Goal: Book appointment/travel/reservation

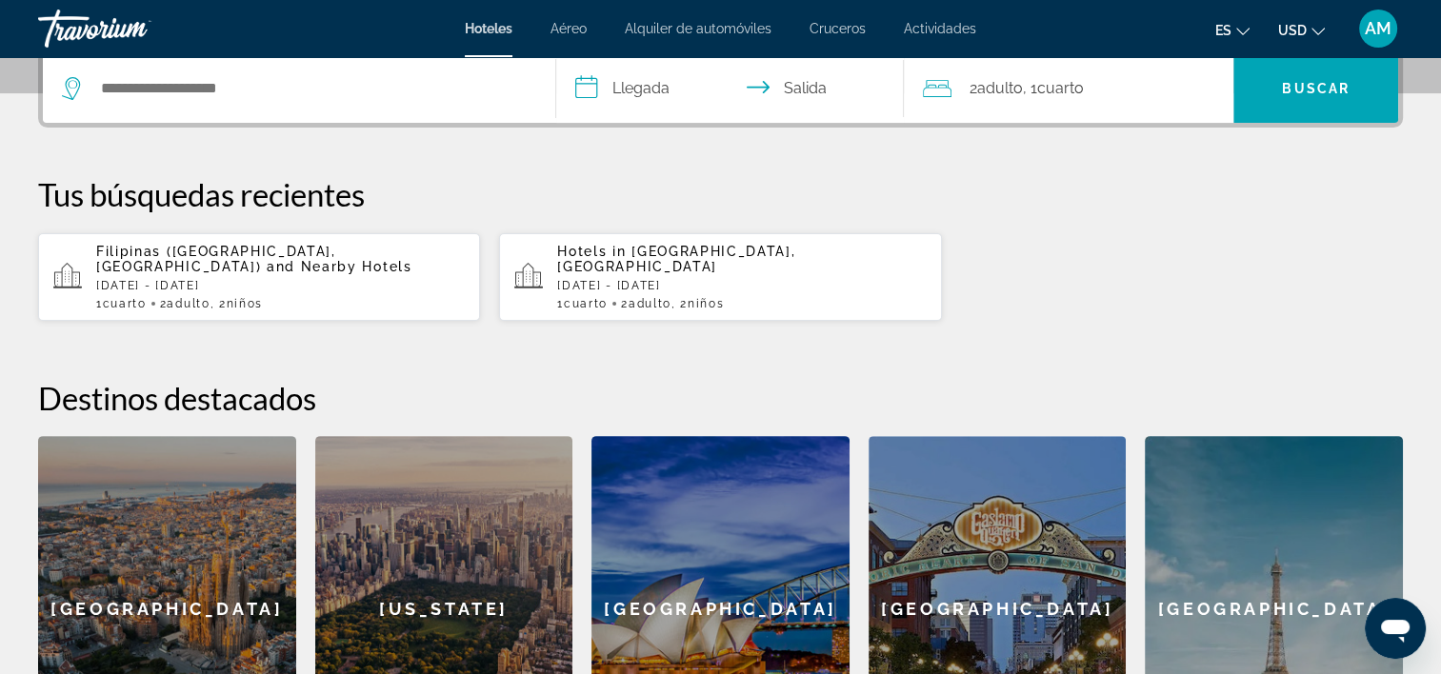
scroll to position [476, 0]
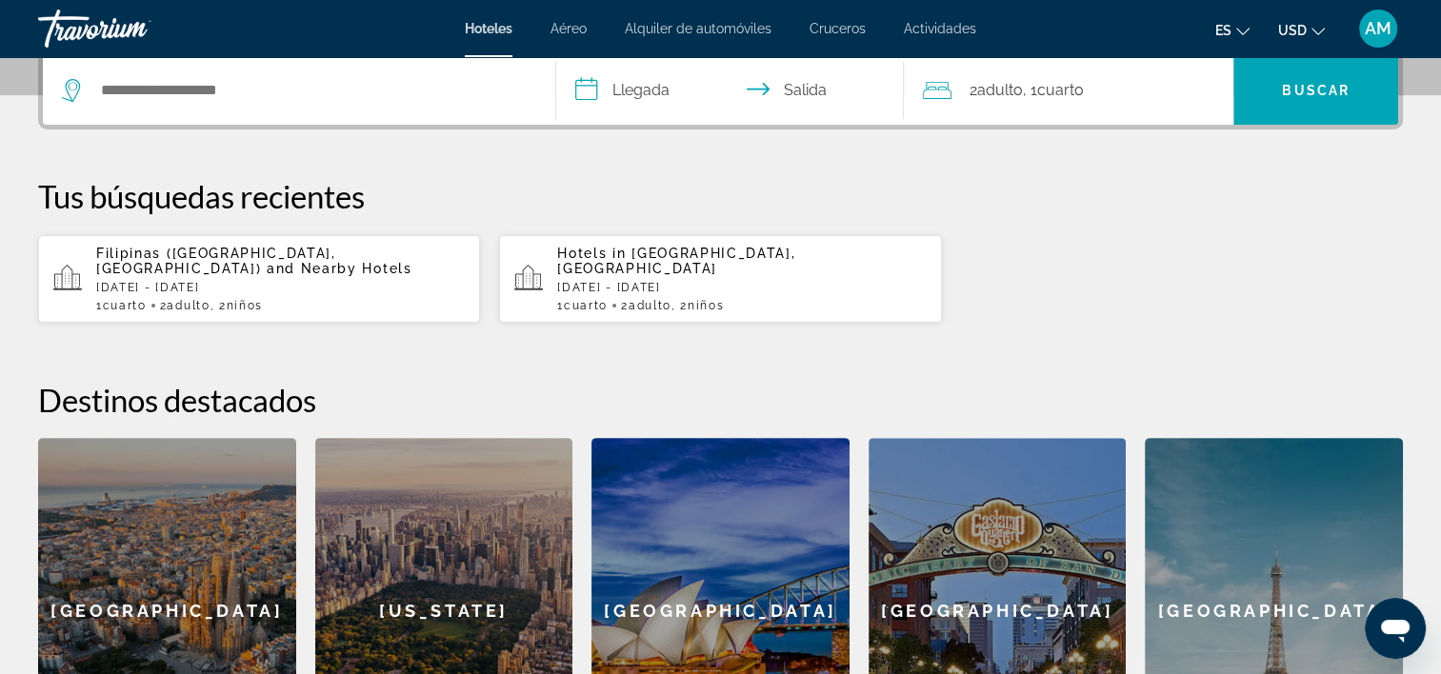
click at [259, 281] on p "Sun, 23 Nov - Sat, 29 Nov" at bounding box center [280, 287] width 369 height 13
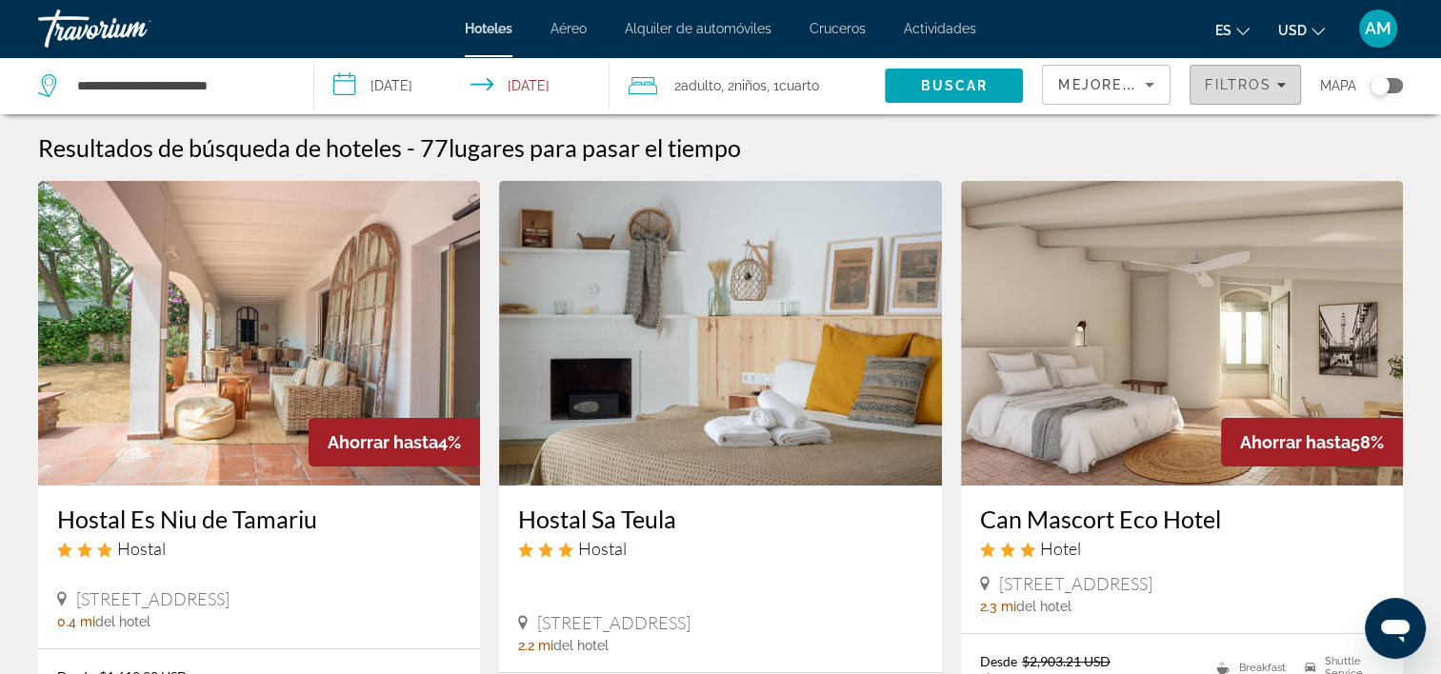
click at [1285, 86] on span "Filters" at bounding box center [1245, 85] width 110 height 46
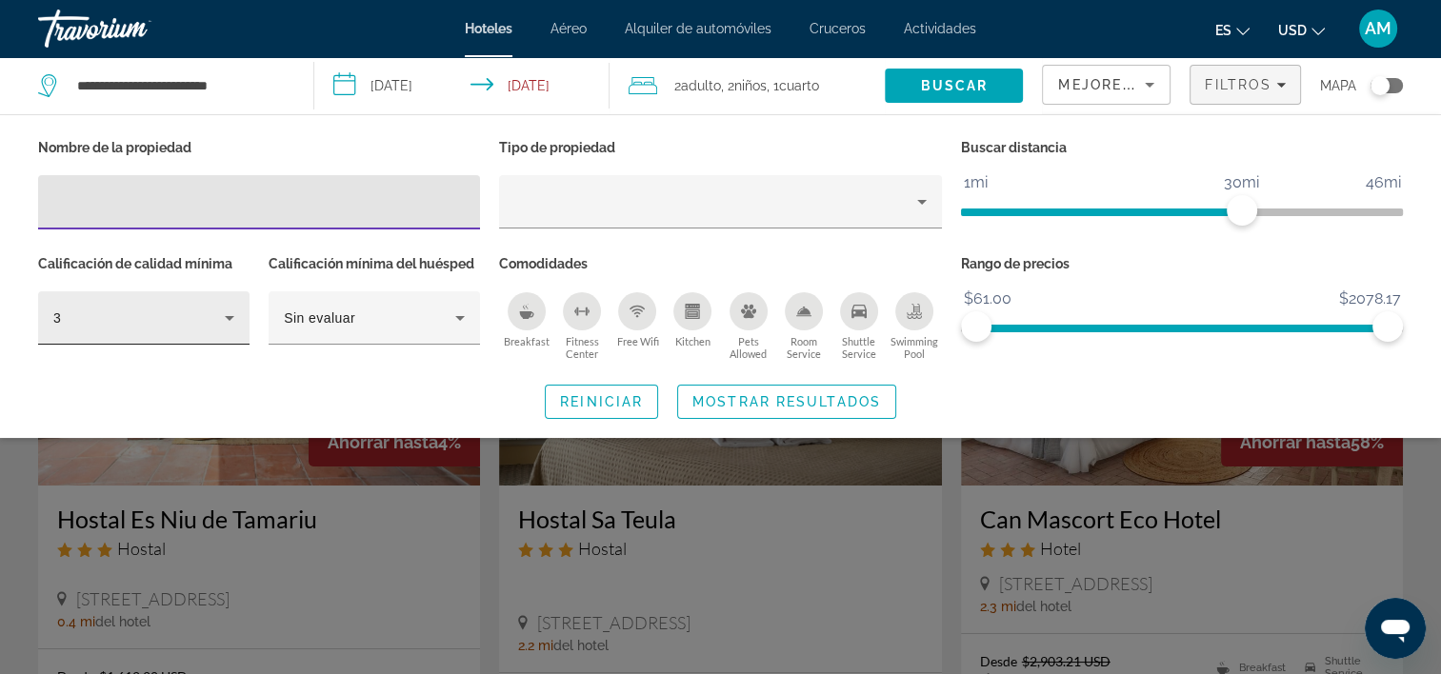
click at [231, 317] on icon "Hotel Filters" at bounding box center [230, 318] width 10 height 5
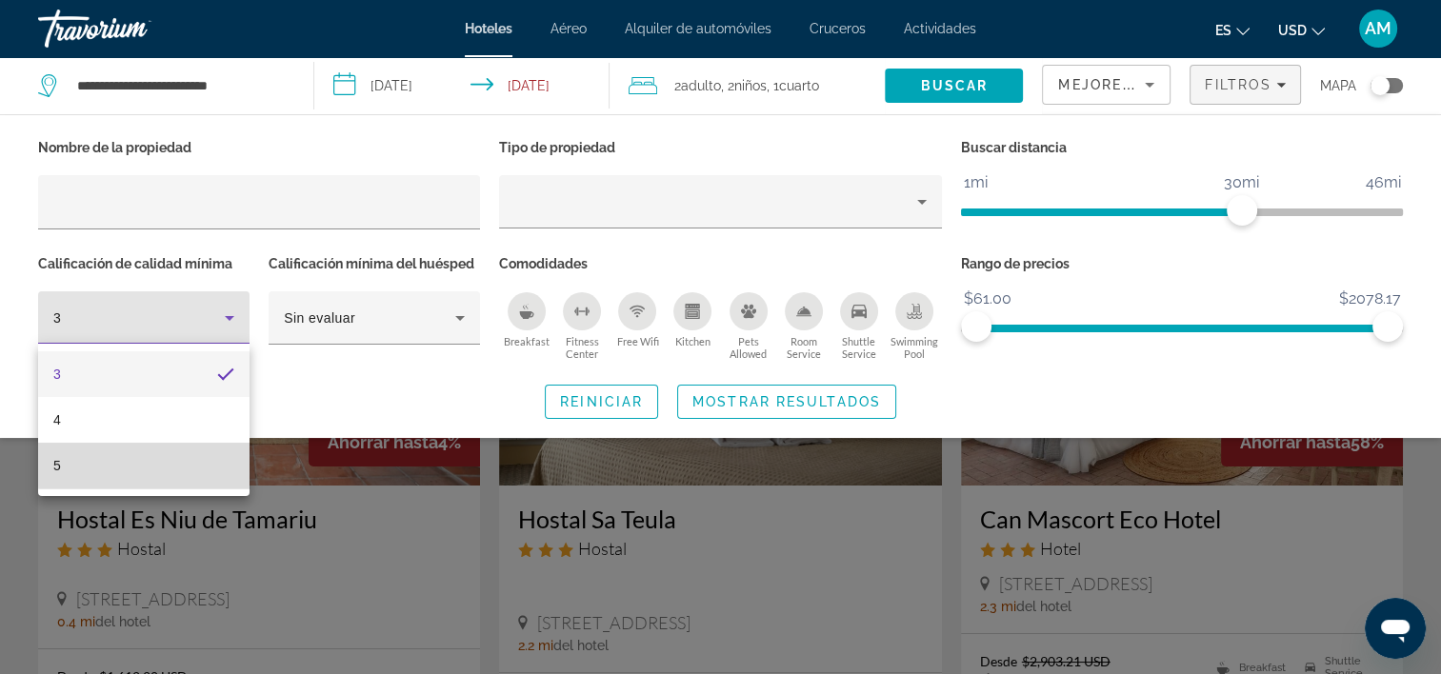
click at [184, 465] on mat-option "5" at bounding box center [143, 466] width 211 height 46
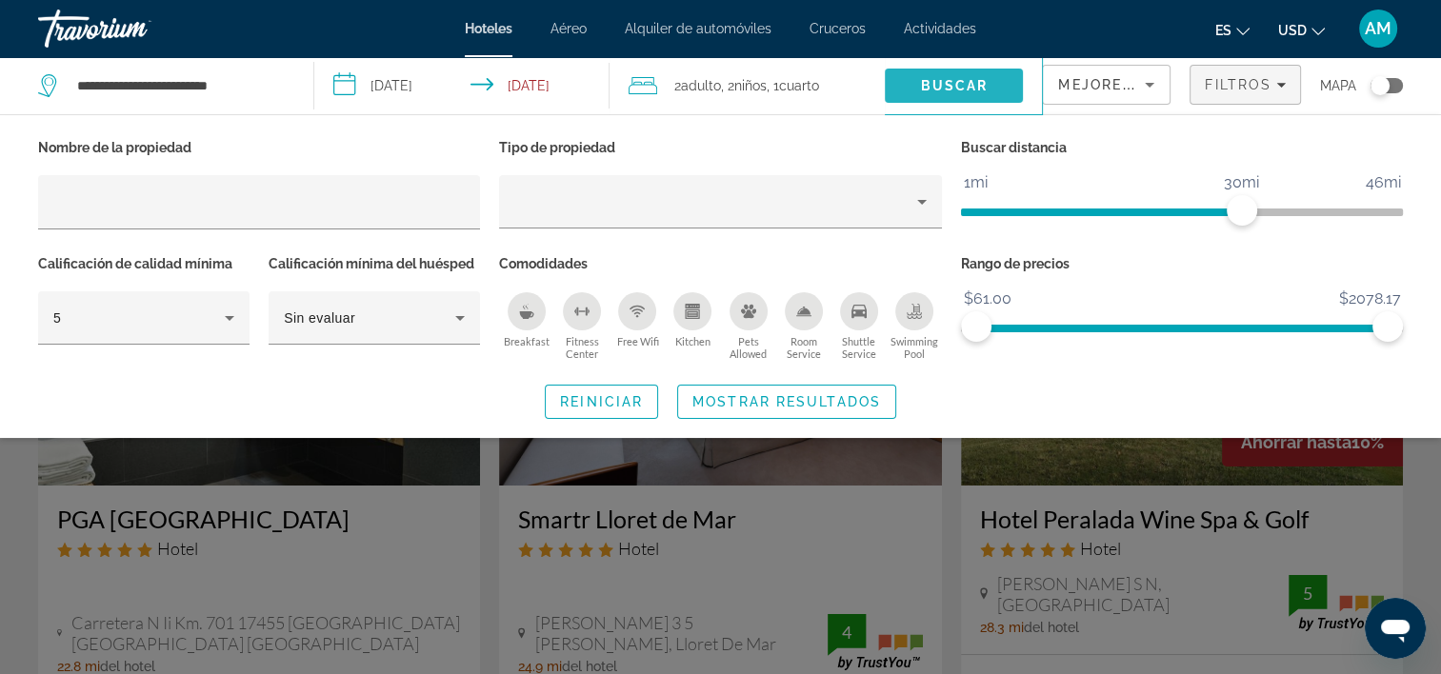
click at [937, 88] on span "Buscar" at bounding box center [955, 85] width 68 height 15
click at [607, 399] on span "Reiniciar" at bounding box center [601, 401] width 83 height 15
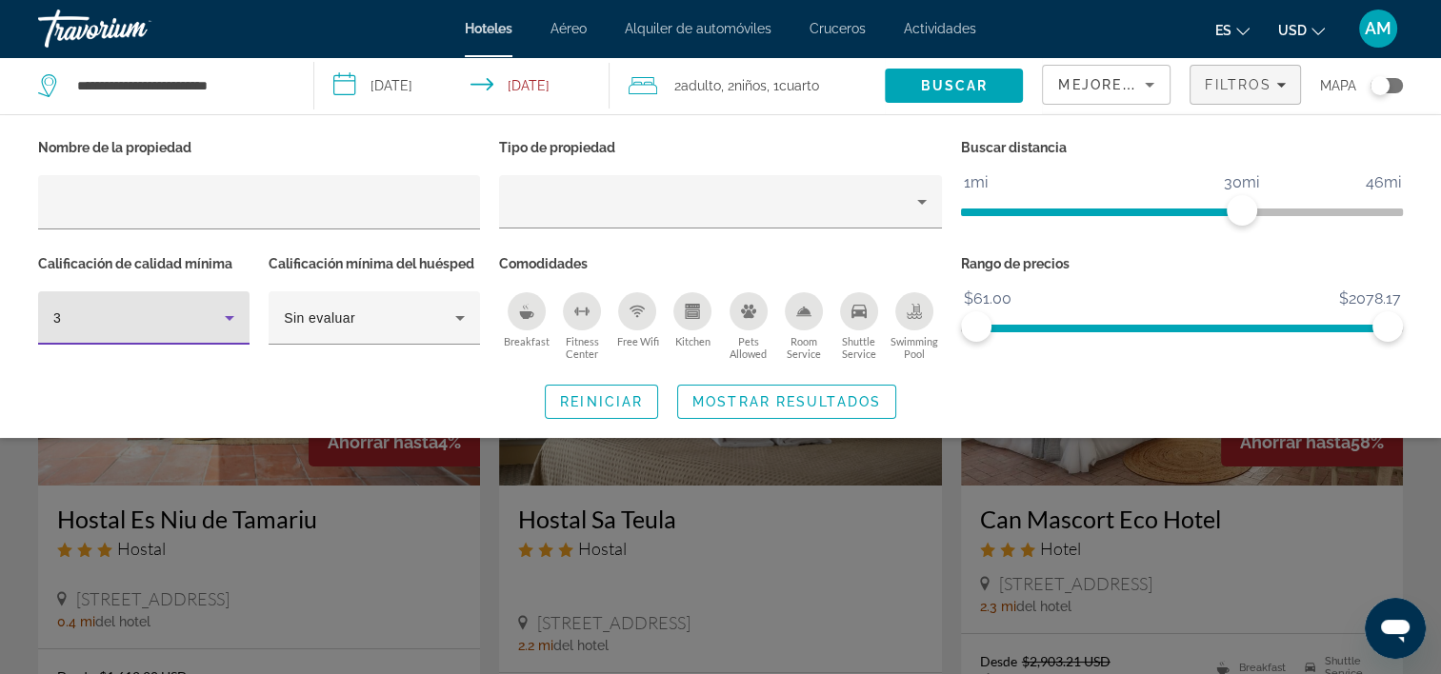
click at [231, 328] on icon "Hotel Filters" at bounding box center [229, 318] width 23 height 23
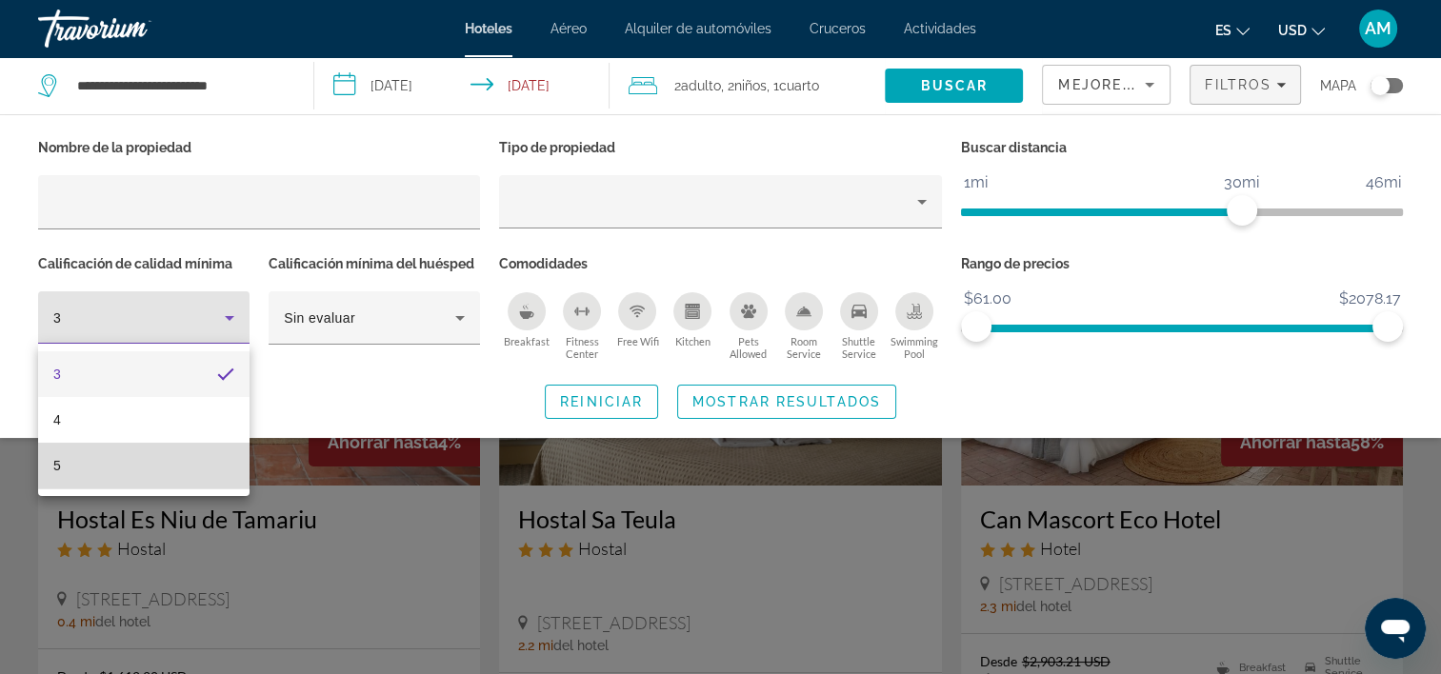
click at [149, 471] on mat-option "5" at bounding box center [143, 466] width 211 height 46
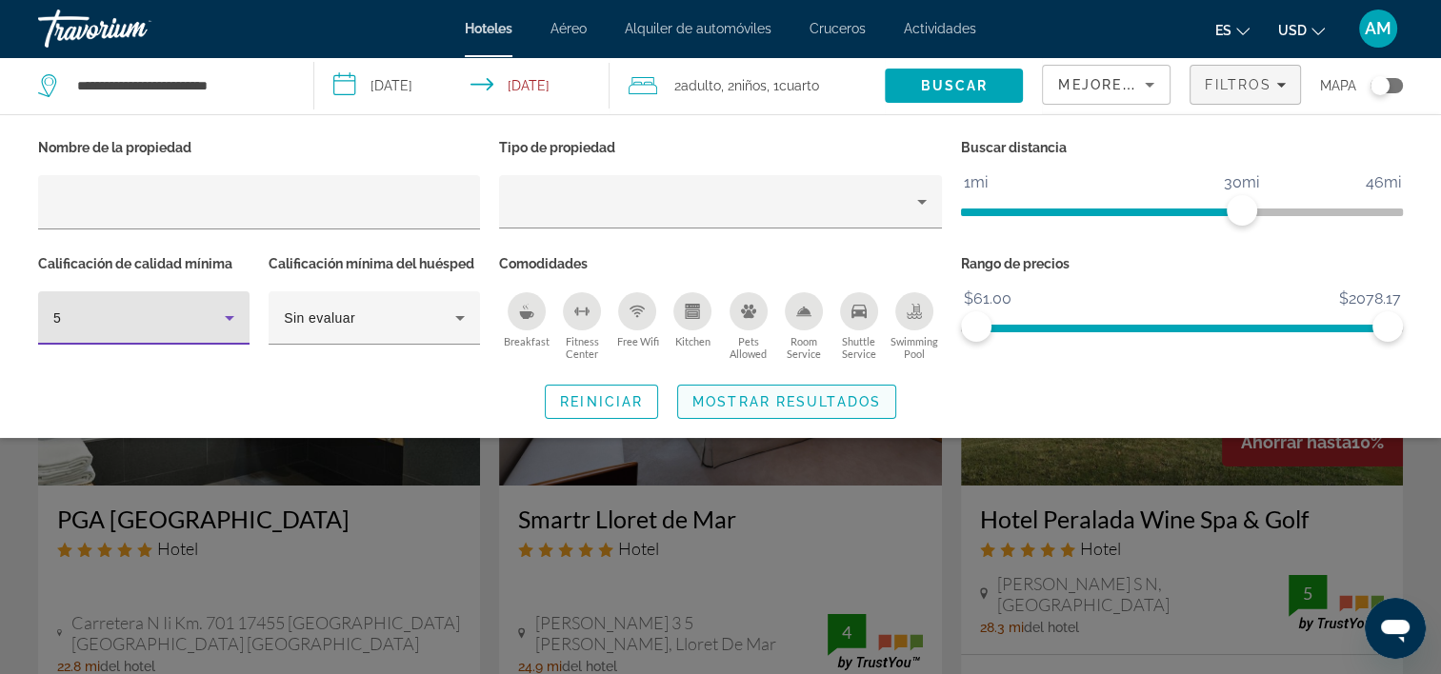
click at [768, 401] on span "Mostrar resultados" at bounding box center [786, 401] width 189 height 15
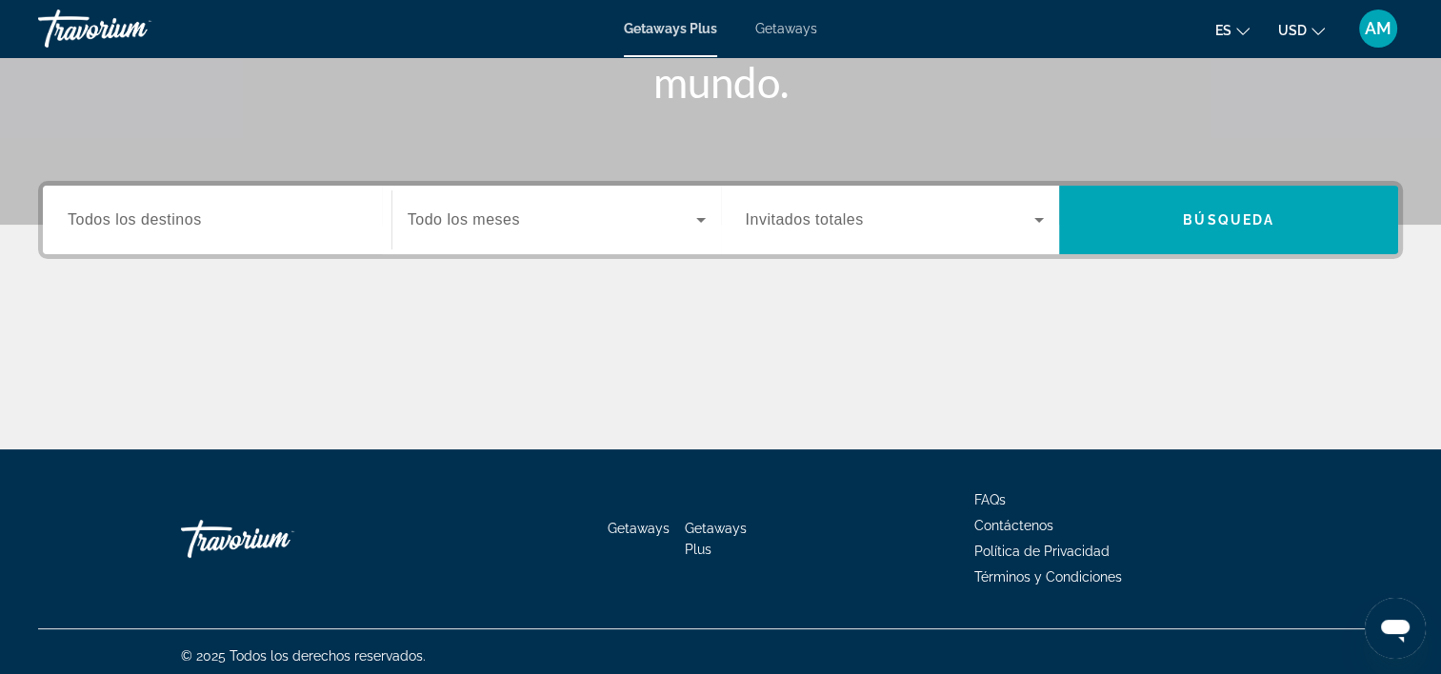
scroll to position [349, 0]
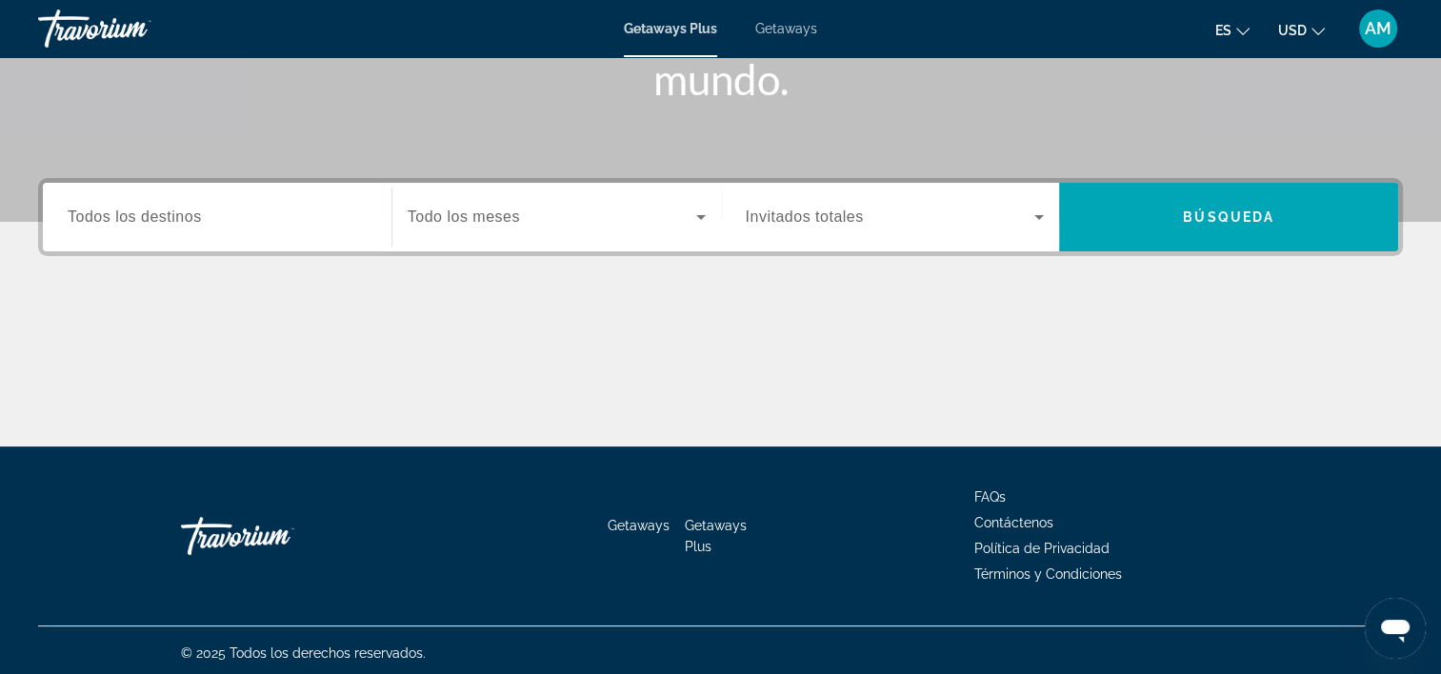
click at [194, 215] on span "Todos los destinos" at bounding box center [135, 217] width 134 height 16
click at [194, 215] on input "Destination Todos los destinos" at bounding box center [217, 218] width 299 height 23
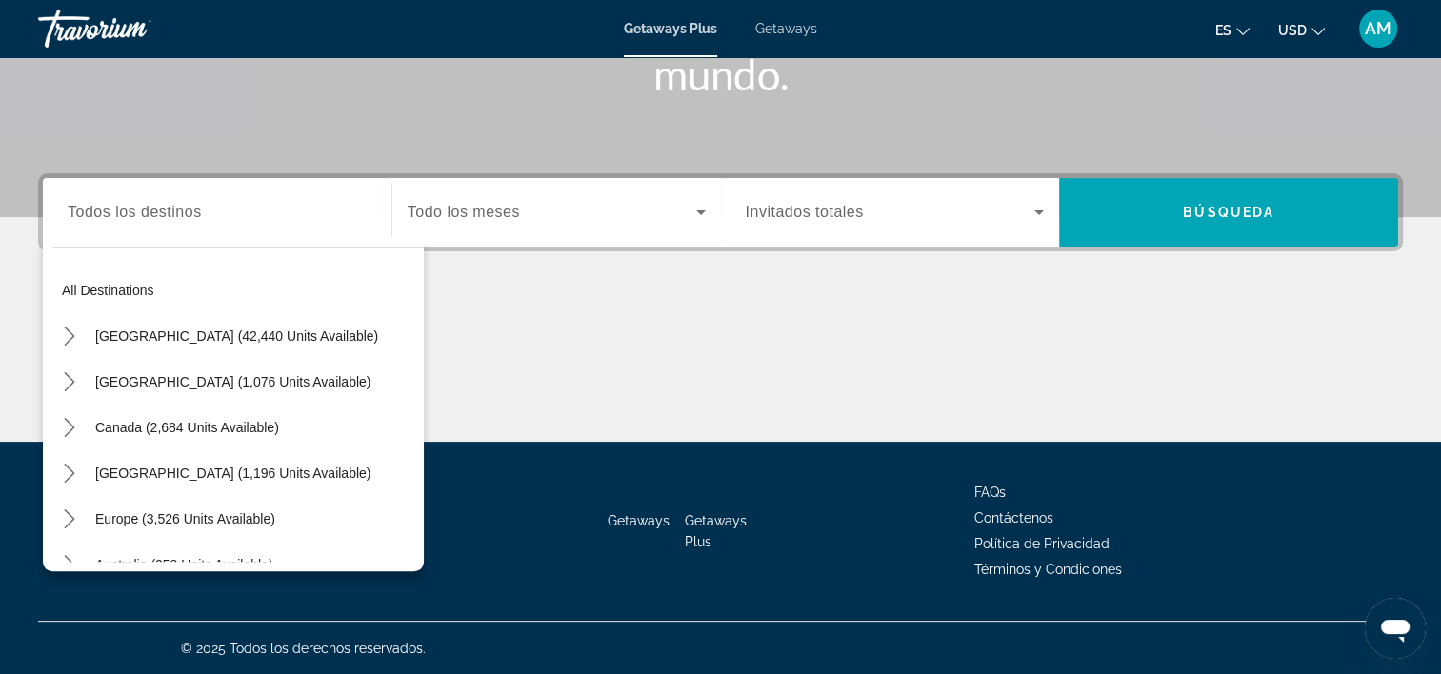
scroll to position [0, 0]
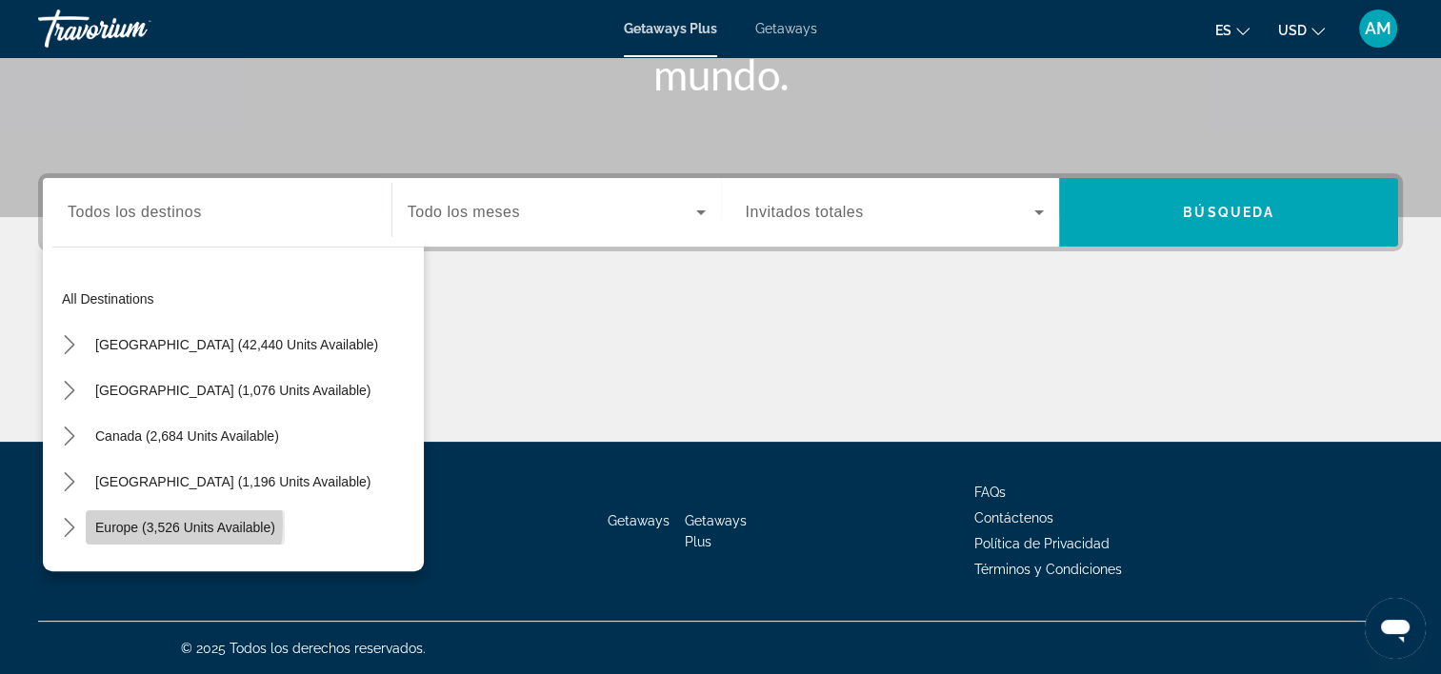
click at [145, 523] on span "Europe (3,526 units available)" at bounding box center [185, 527] width 180 height 15
type input "**********"
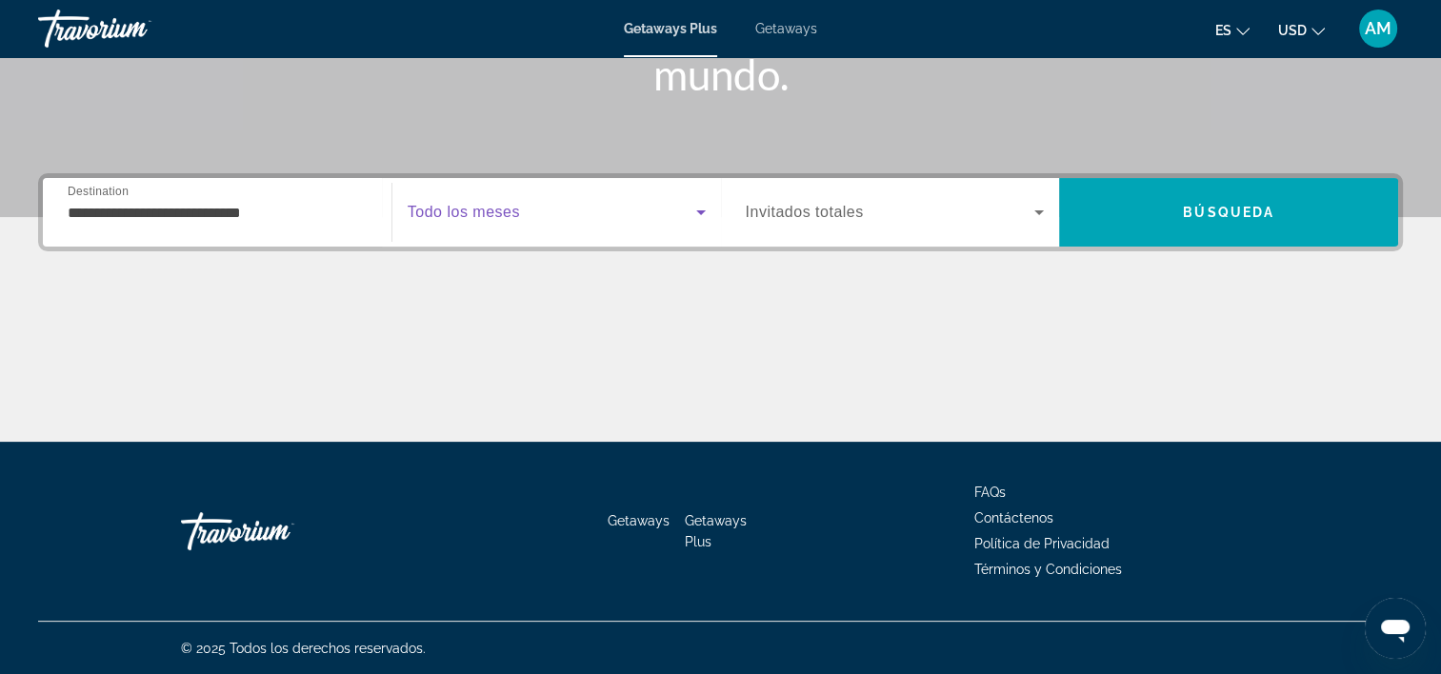
click at [697, 217] on icon "Search widget" at bounding box center [700, 212] width 23 height 23
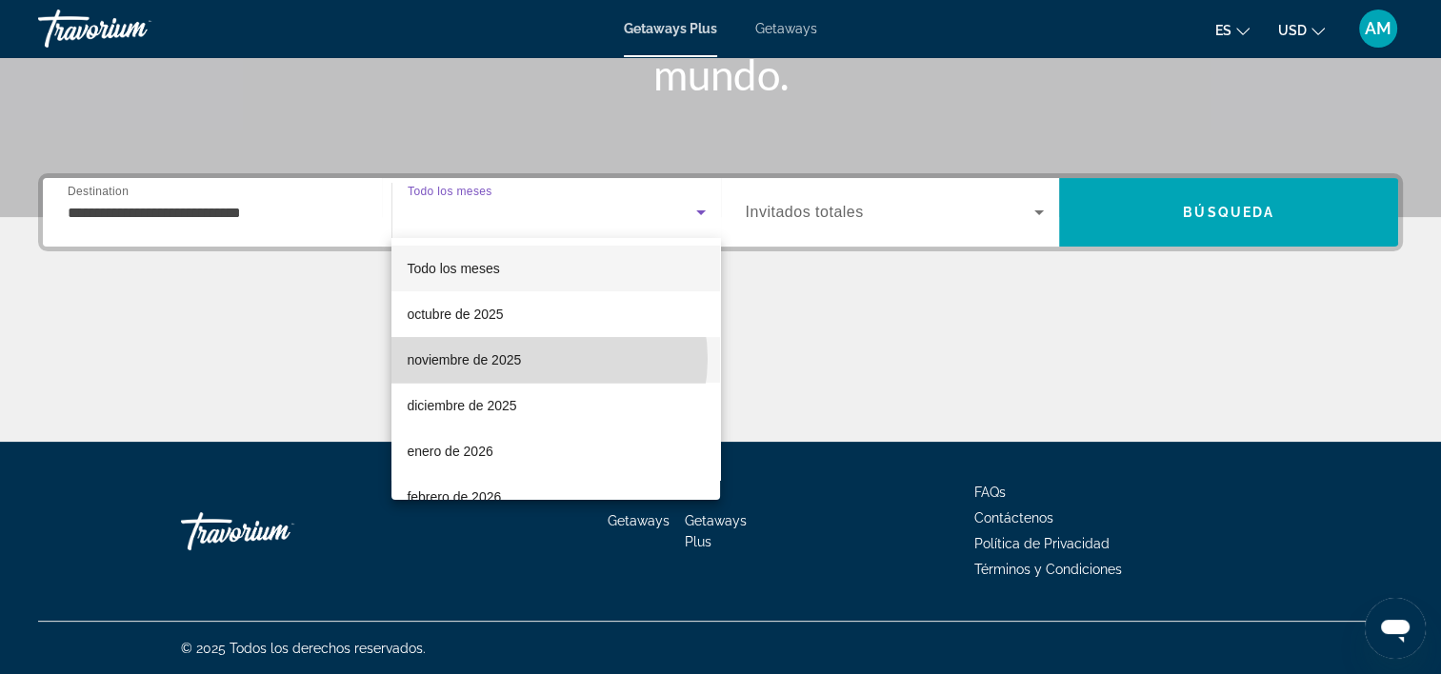
click at [539, 359] on mat-option "noviembre de 2025" at bounding box center [555, 360] width 329 height 46
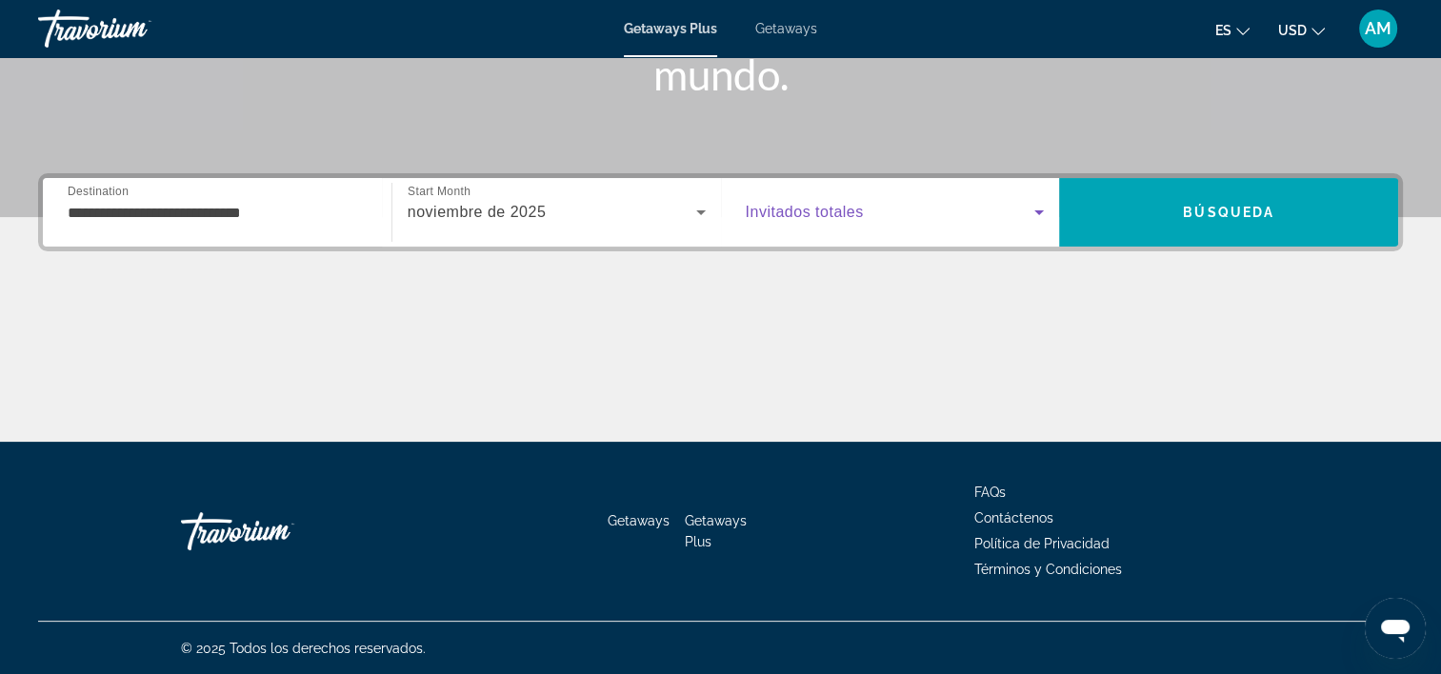
click at [1023, 217] on span "Search widget" at bounding box center [890, 212] width 289 height 23
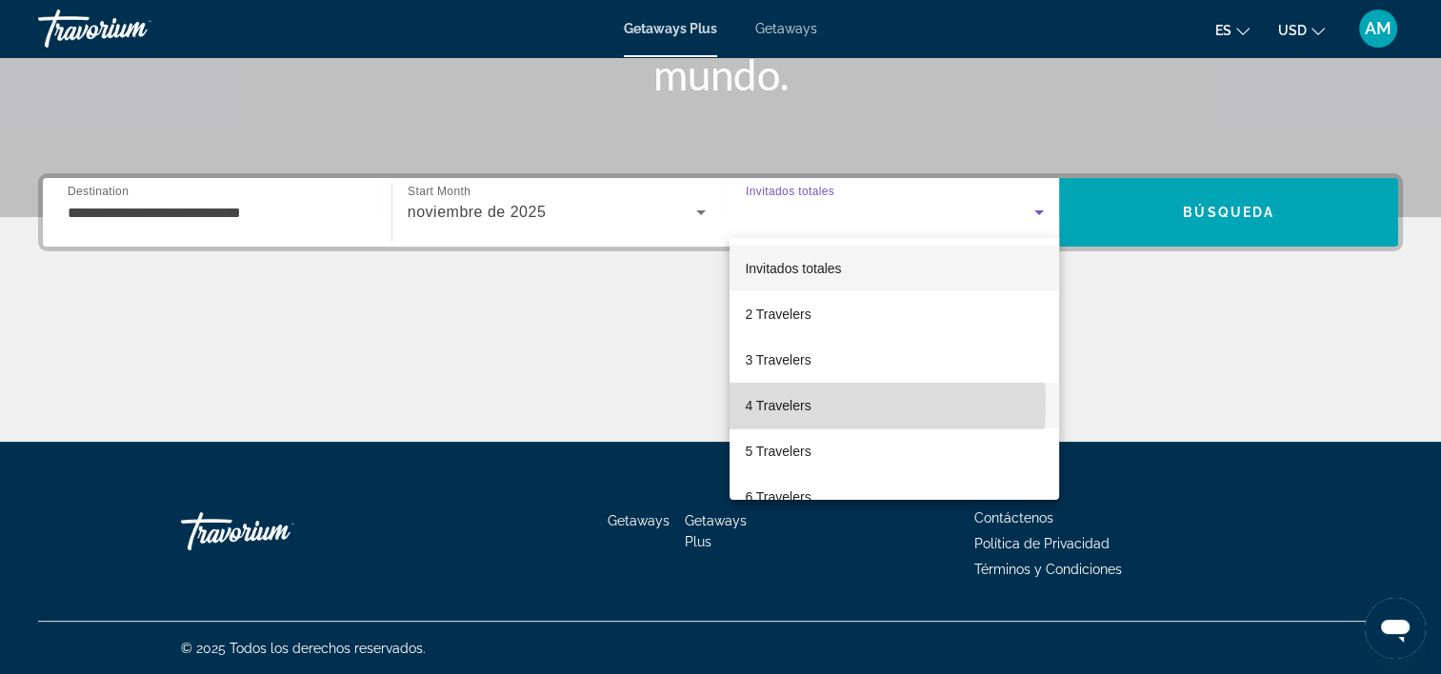
click at [807, 403] on span "4 Travelers" at bounding box center [778, 405] width 66 height 23
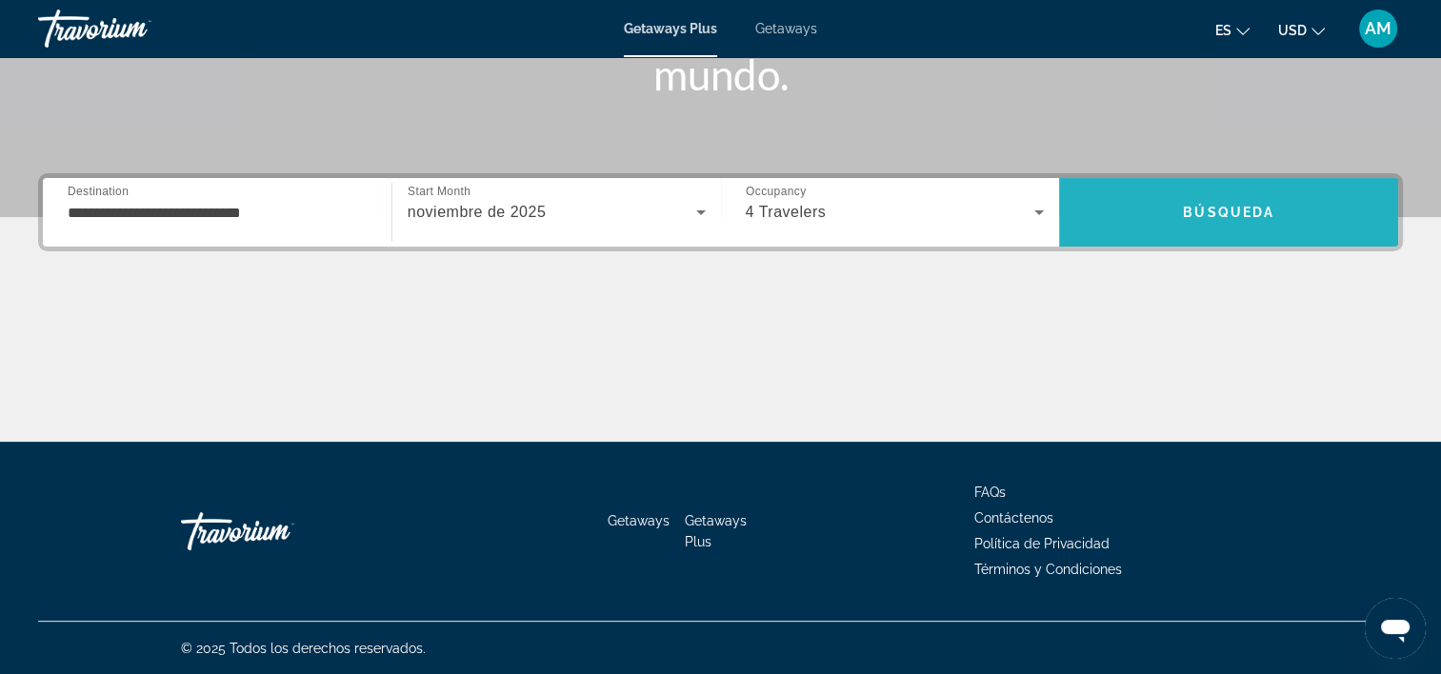
click at [1167, 198] on span "Search" at bounding box center [1228, 212] width 339 height 46
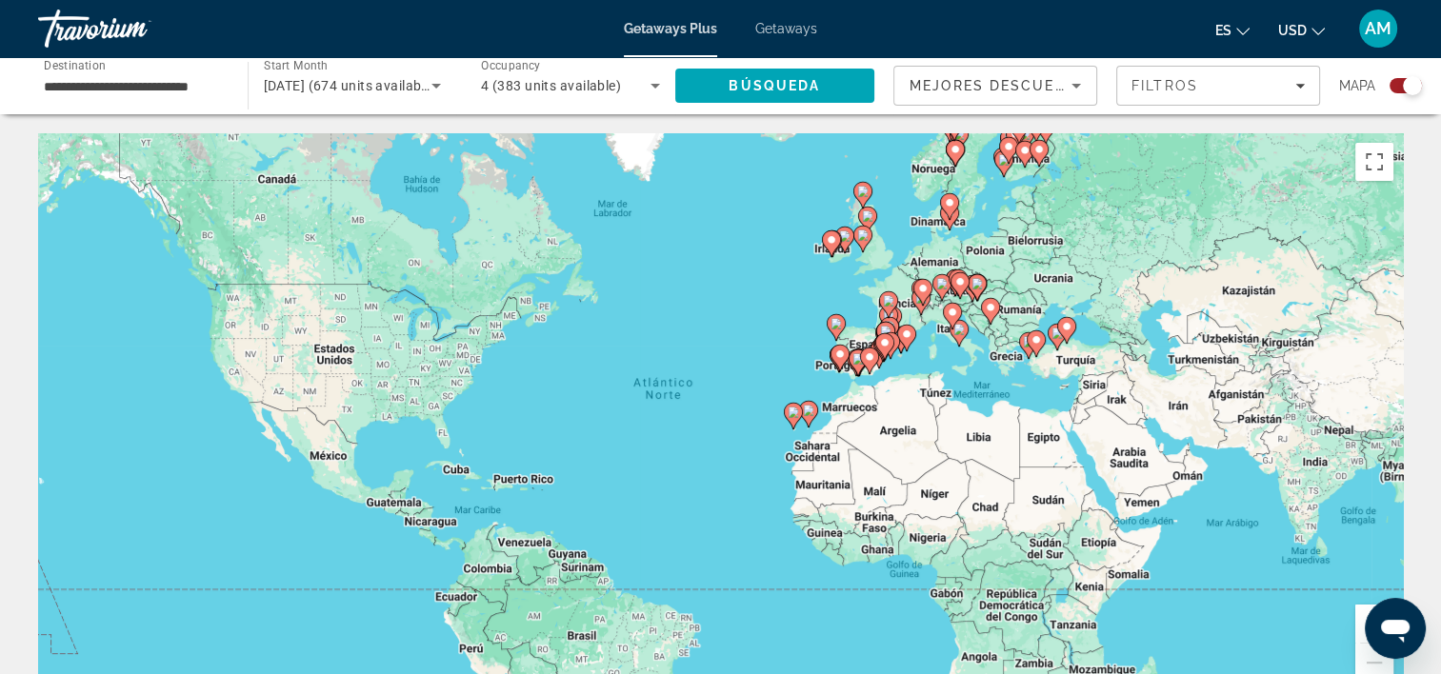
click at [878, 341] on icon "Main content" at bounding box center [883, 346] width 17 height 25
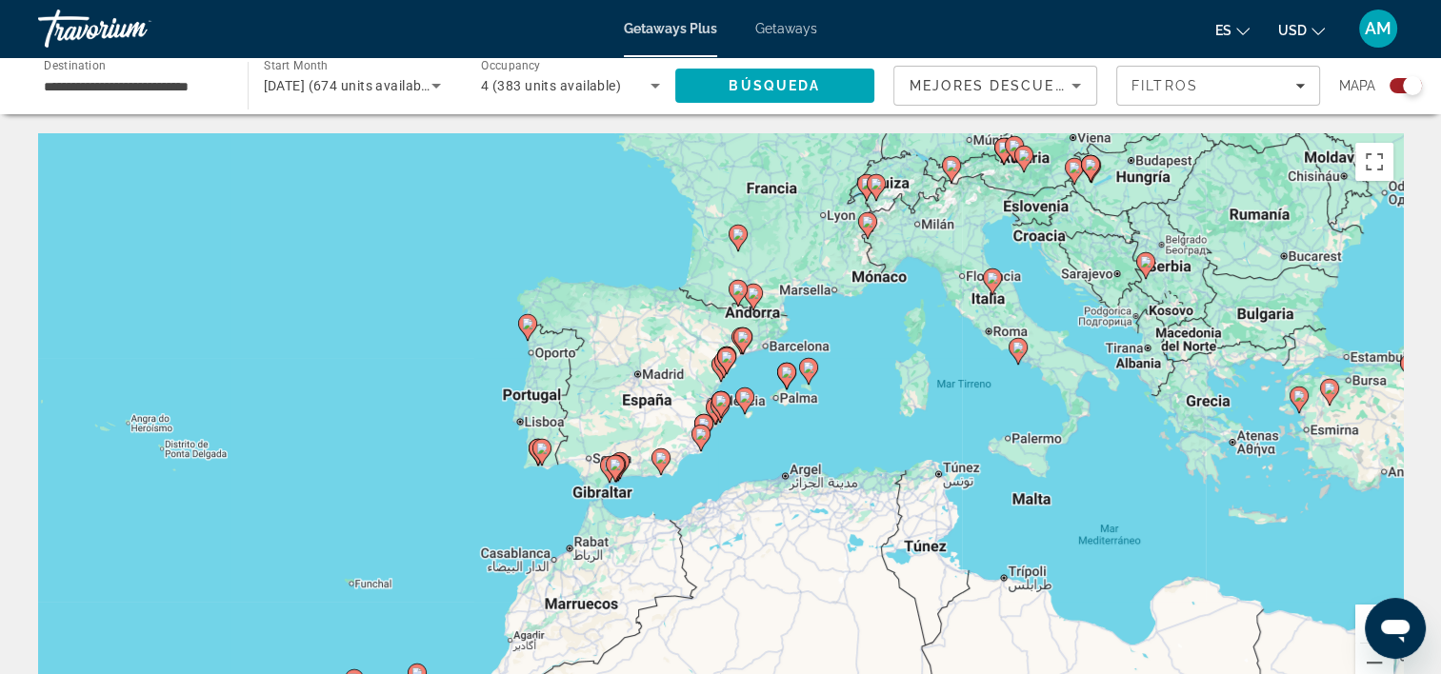
click at [671, 394] on div "Para desplazarte, pulsa las teclas [PERSON_NAME]. Para activar la función de ar…" at bounding box center [720, 418] width 1365 height 571
click at [671, 394] on div "Para activar la función de arrastre con el teclado, pulsa Alt + Intro. Cuando h…" at bounding box center [720, 418] width 1365 height 571
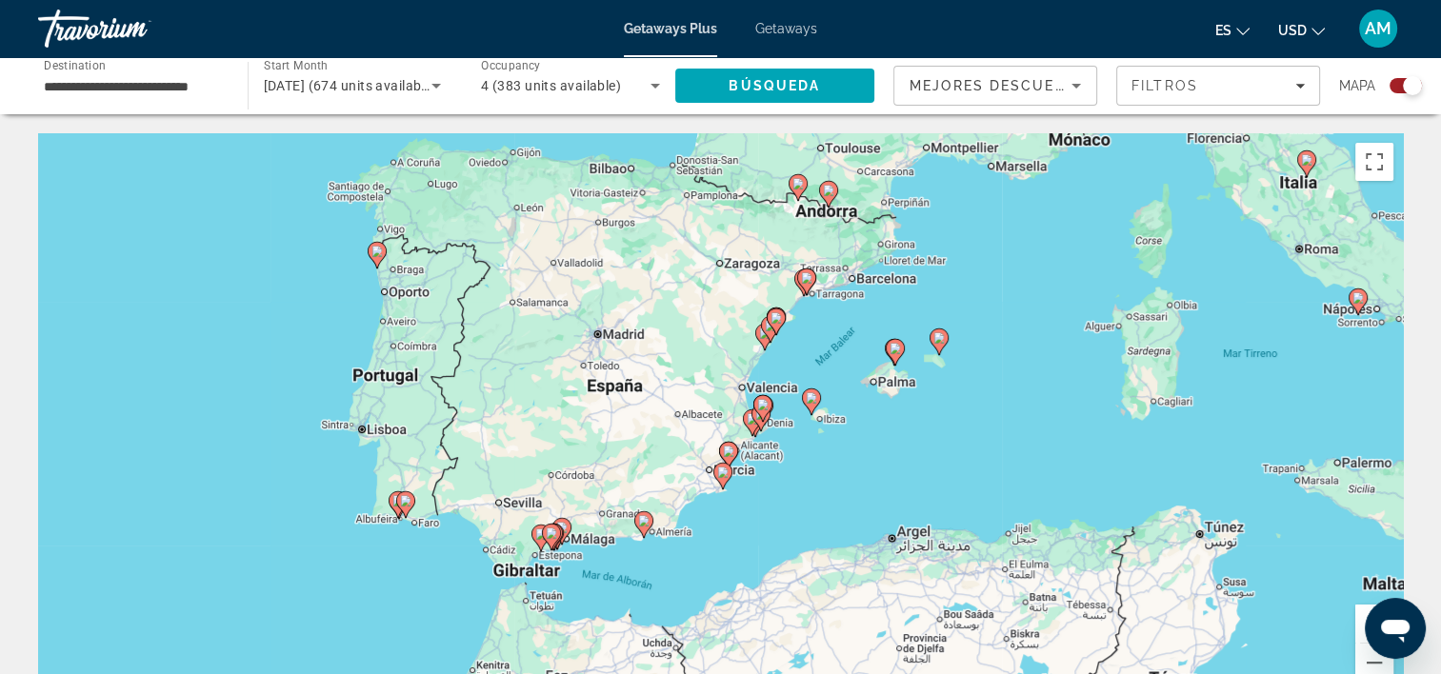
drag, startPoint x: 689, startPoint y: 342, endPoint x: 682, endPoint y: 316, distance: 26.8
click at [682, 316] on div "Para activar la función de arrastre con el teclado, pulsa Alt + Intro. Cuando h…" at bounding box center [720, 418] width 1365 height 571
click at [804, 335] on div "Para activar la función de arrastre con el teclado, pulsa Alt + Intro. Cuando h…" at bounding box center [720, 418] width 1365 height 571
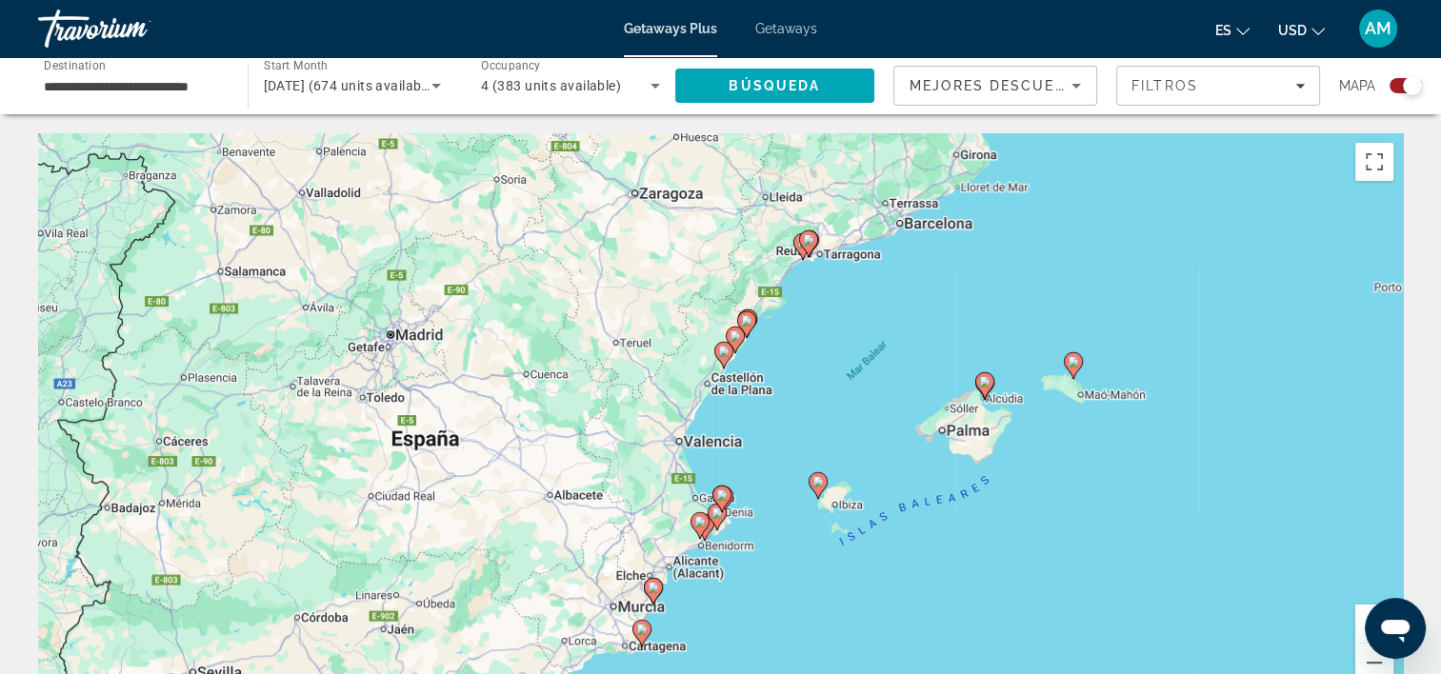
click at [804, 335] on div "Para activar la función de arrastre con el teclado, pulsa Alt + Intro. Cuando h…" at bounding box center [720, 418] width 1365 height 571
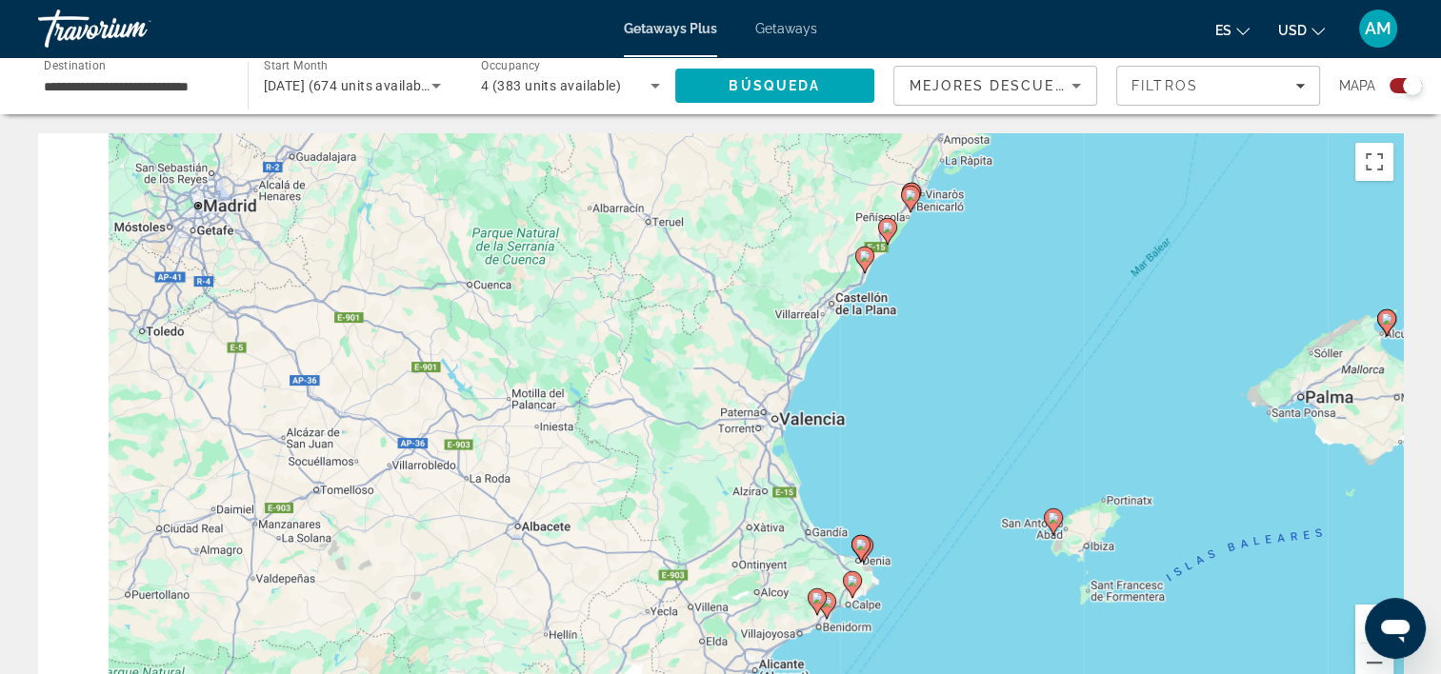
drag, startPoint x: 804, startPoint y: 335, endPoint x: 1031, endPoint y: 203, distance: 263.3
click at [1031, 203] on div "Para activar la función de arrastre con el teclado, pulsa Alt + Intro. Cuando h…" at bounding box center [720, 418] width 1365 height 571
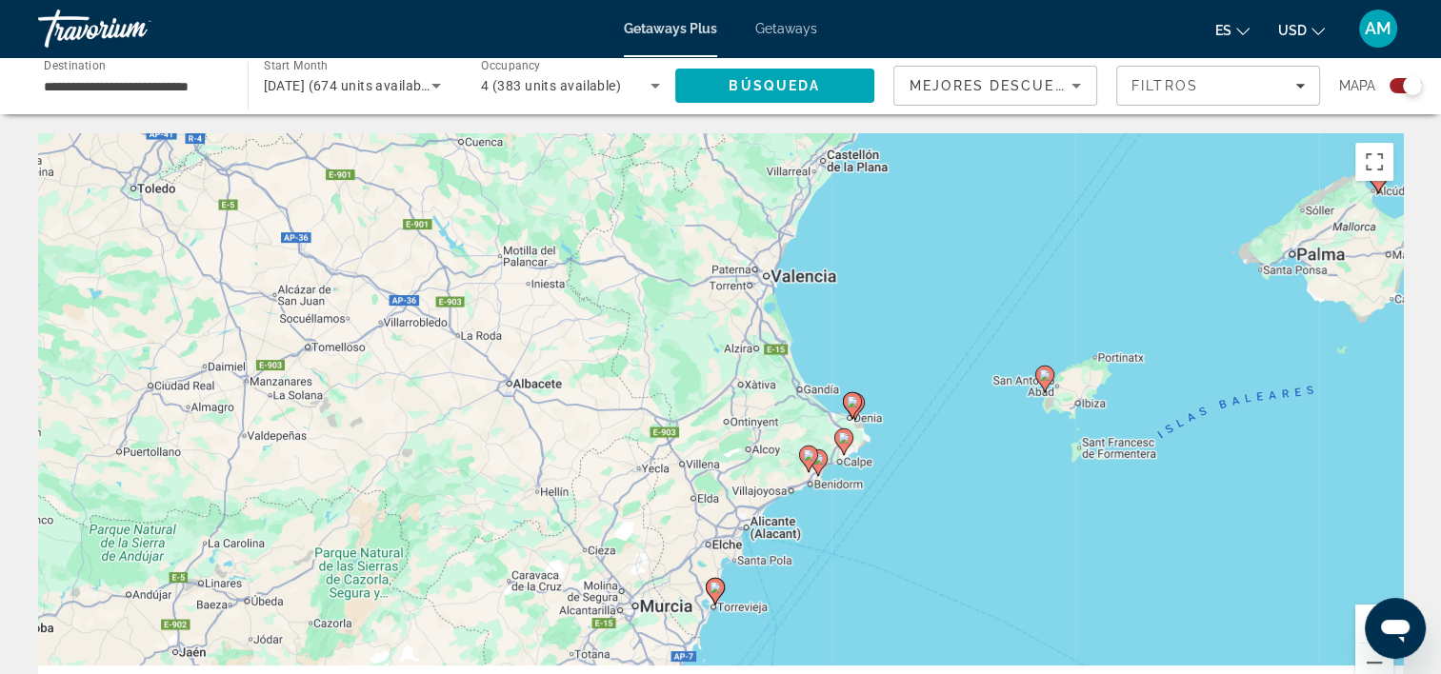
drag, startPoint x: 891, startPoint y: 408, endPoint x: 900, endPoint y: 196, distance: 211.6
click at [900, 196] on div "Para activar la función de arrastre con el teclado, pulsa Alt + Intro. Cuando h…" at bounding box center [720, 418] width 1365 height 571
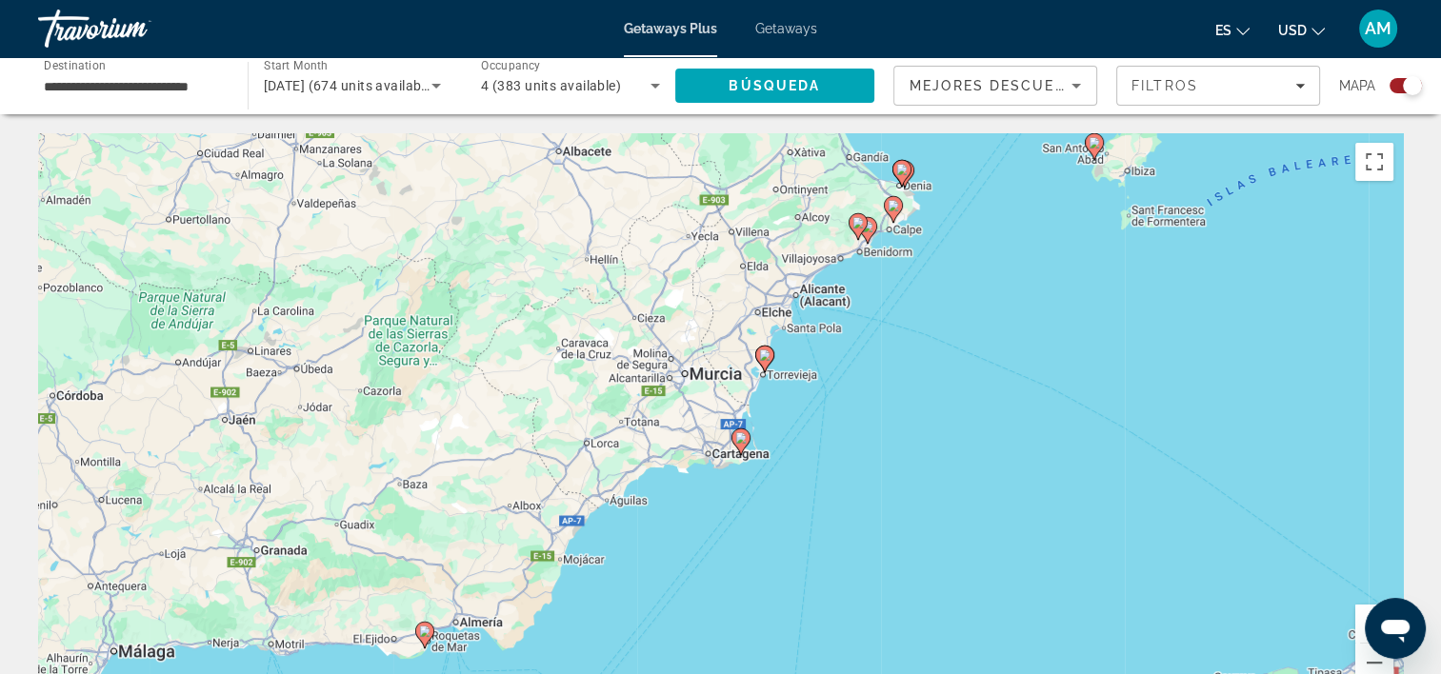
drag, startPoint x: 680, startPoint y: 355, endPoint x: 689, endPoint y: 213, distance: 142.2
click at [689, 213] on div "Para activar la función de arrastre con el teclado, pulsa Alt + Intro. Cuando h…" at bounding box center [720, 418] width 1365 height 571
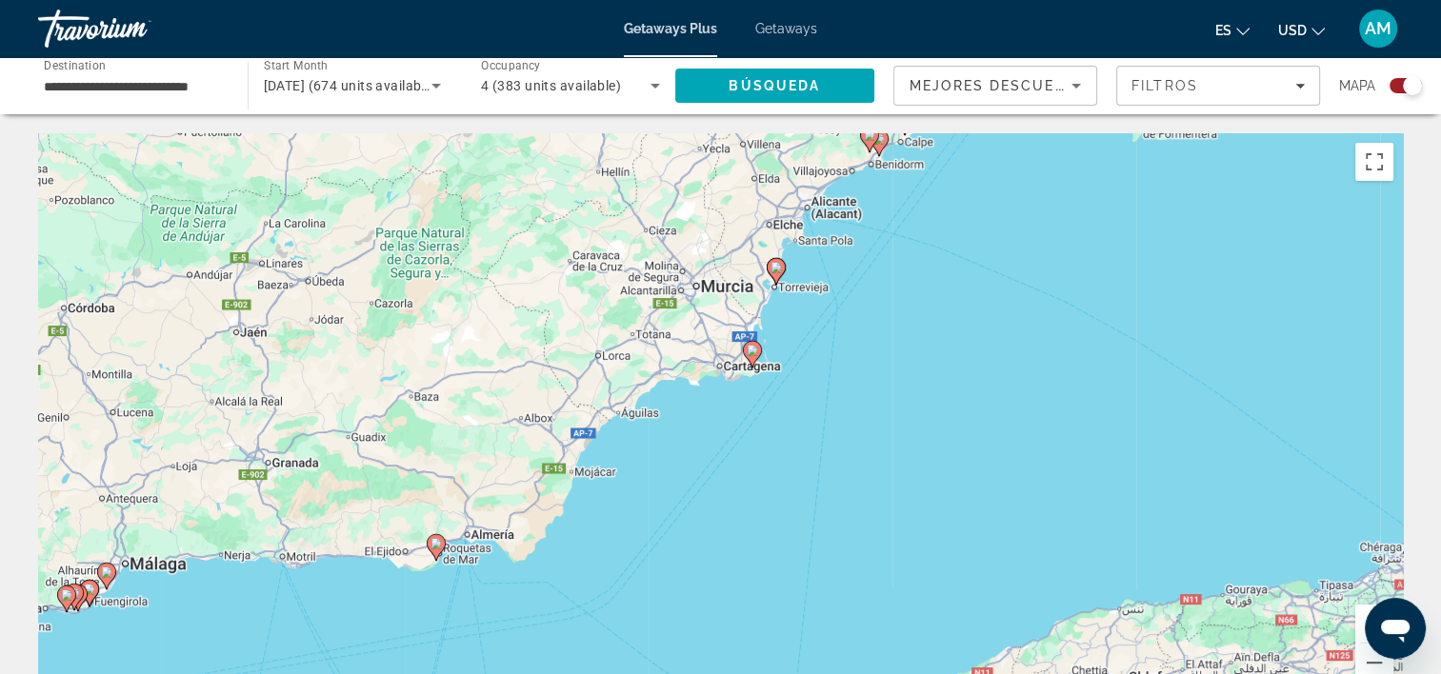
drag, startPoint x: 646, startPoint y: 361, endPoint x: 662, endPoint y: 267, distance: 95.6
click at [662, 267] on div "Para activar la función de arrastre con el teclado, pulsa Alt + Intro. Cuando h…" at bounding box center [720, 418] width 1365 height 571
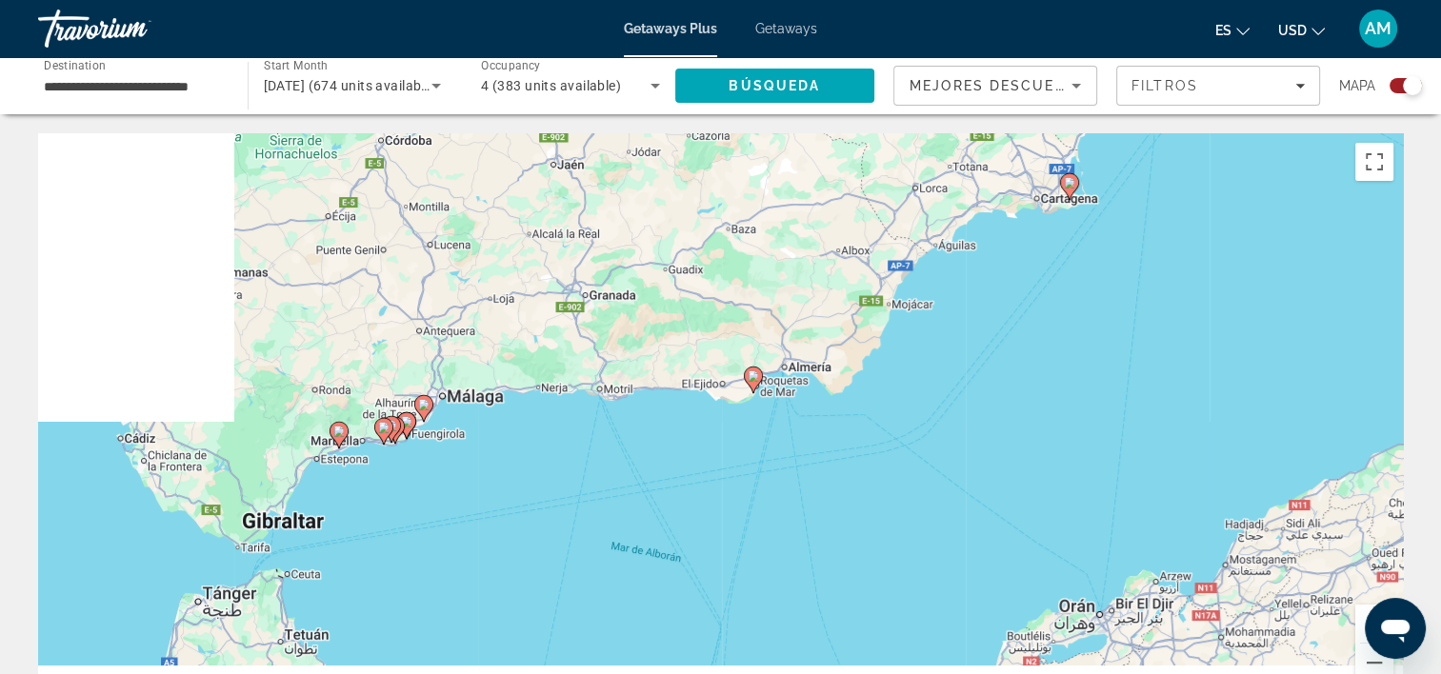
drag, startPoint x: 424, startPoint y: 468, endPoint x: 747, endPoint y: 297, distance: 365.5
click at [747, 297] on div "Para activar la función de arrastre con el teclado, pulsa Alt + Intro. Cuando h…" at bounding box center [720, 418] width 1365 height 571
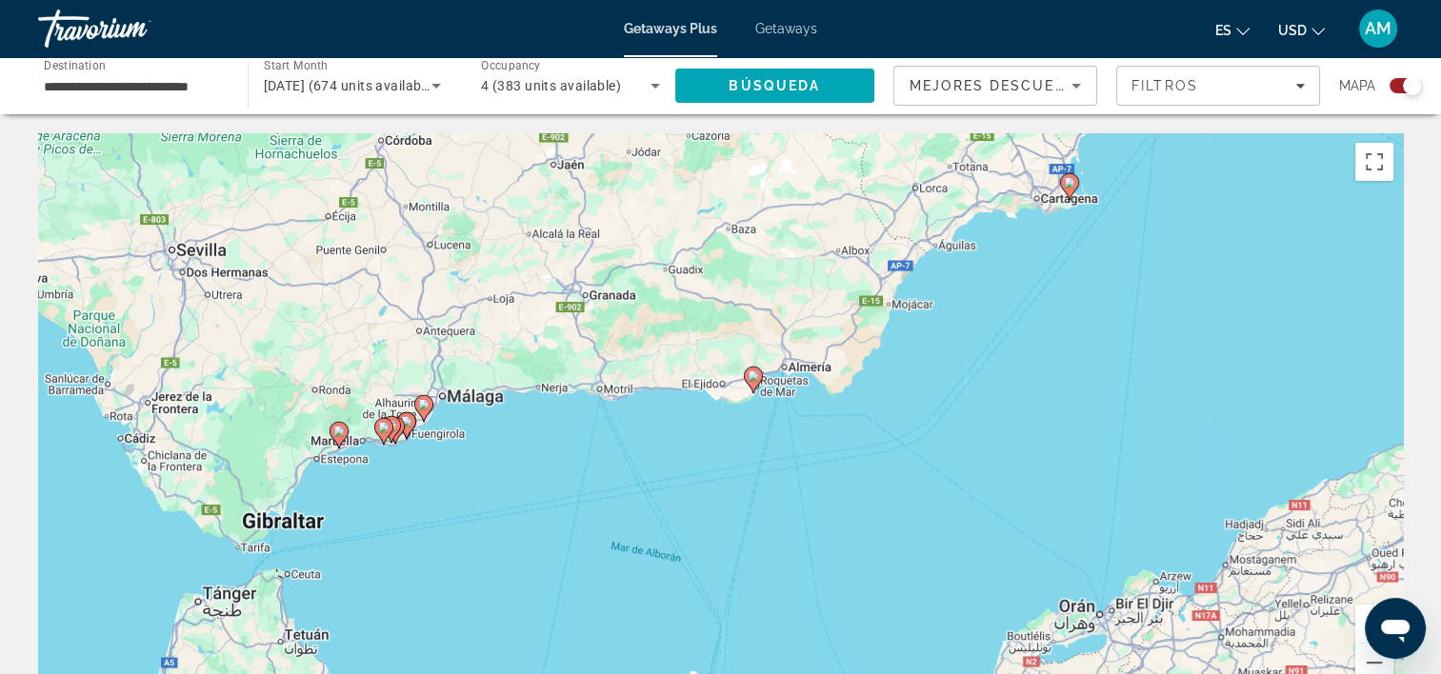
click at [342, 445] on gmp-advanced-marker "Main content" at bounding box center [338, 435] width 19 height 29
type input "**********"
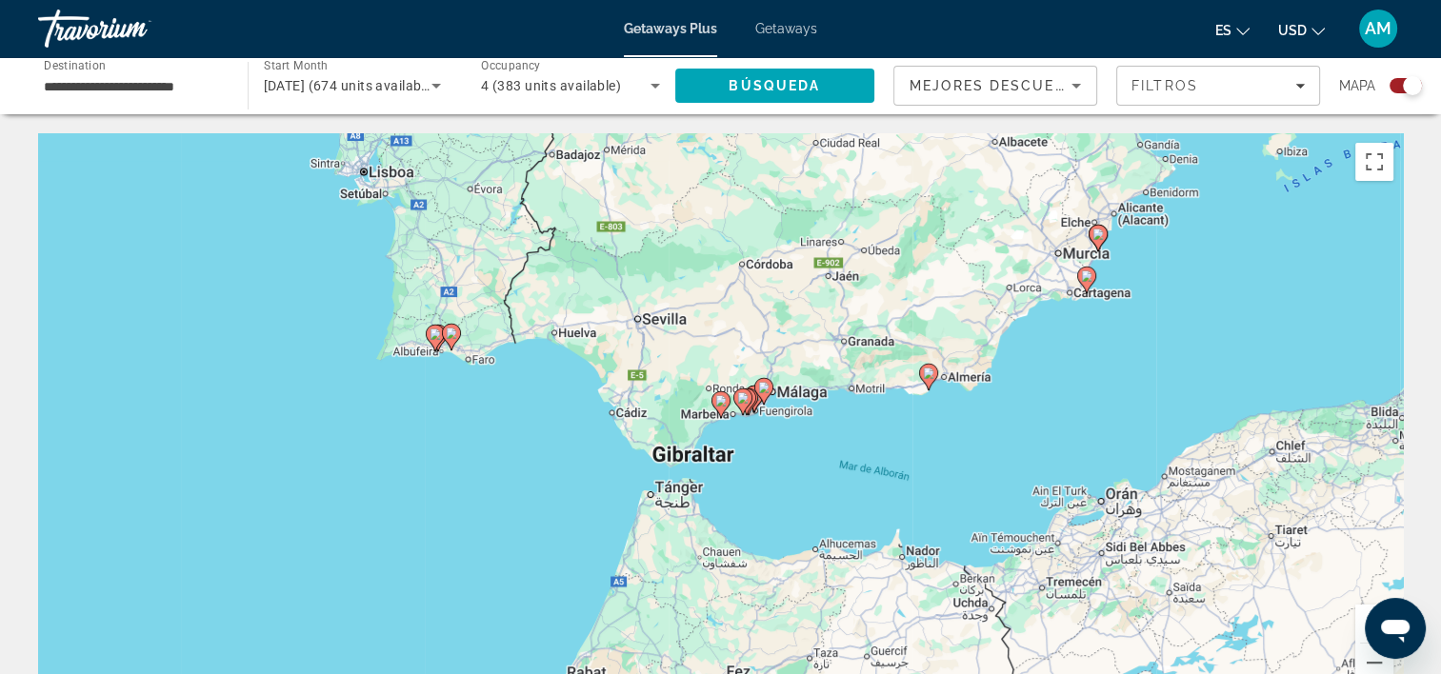
click at [722, 415] on icon "Main content" at bounding box center [720, 404] width 19 height 27
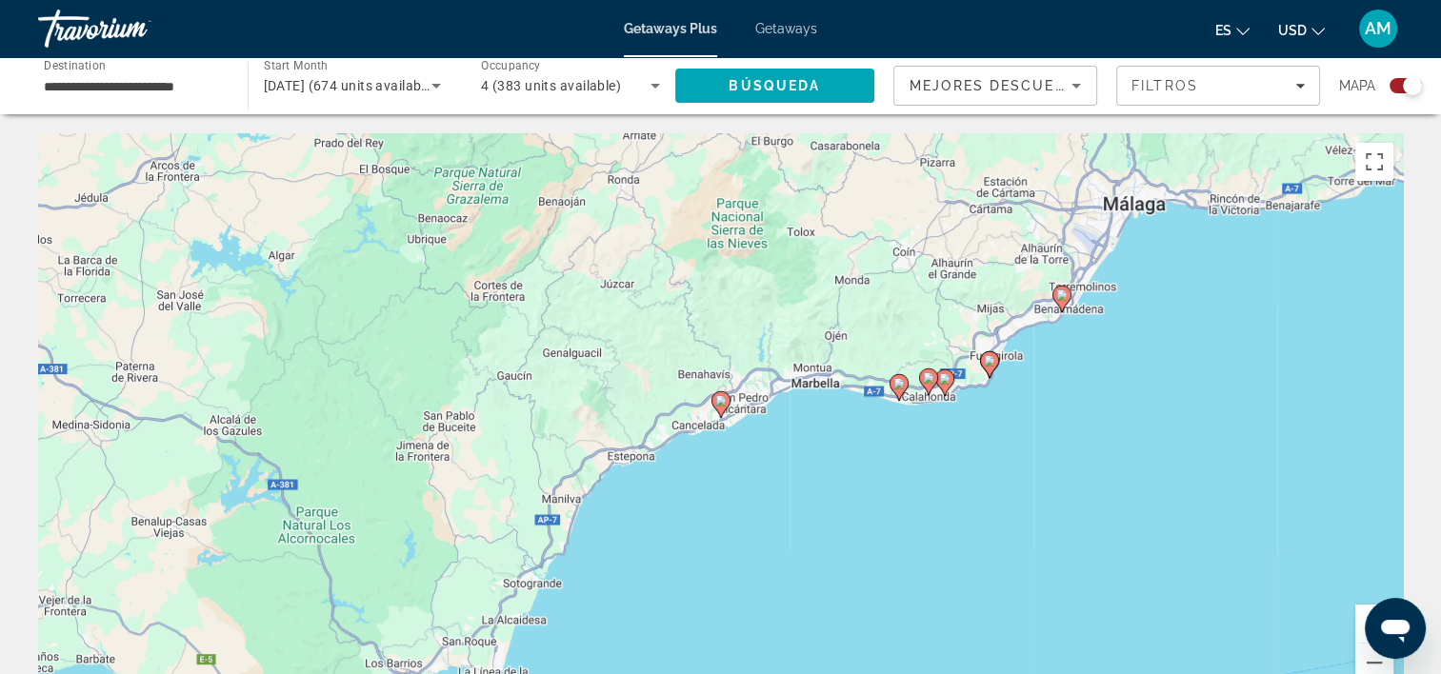
click at [721, 398] on image "Main content" at bounding box center [720, 400] width 11 height 11
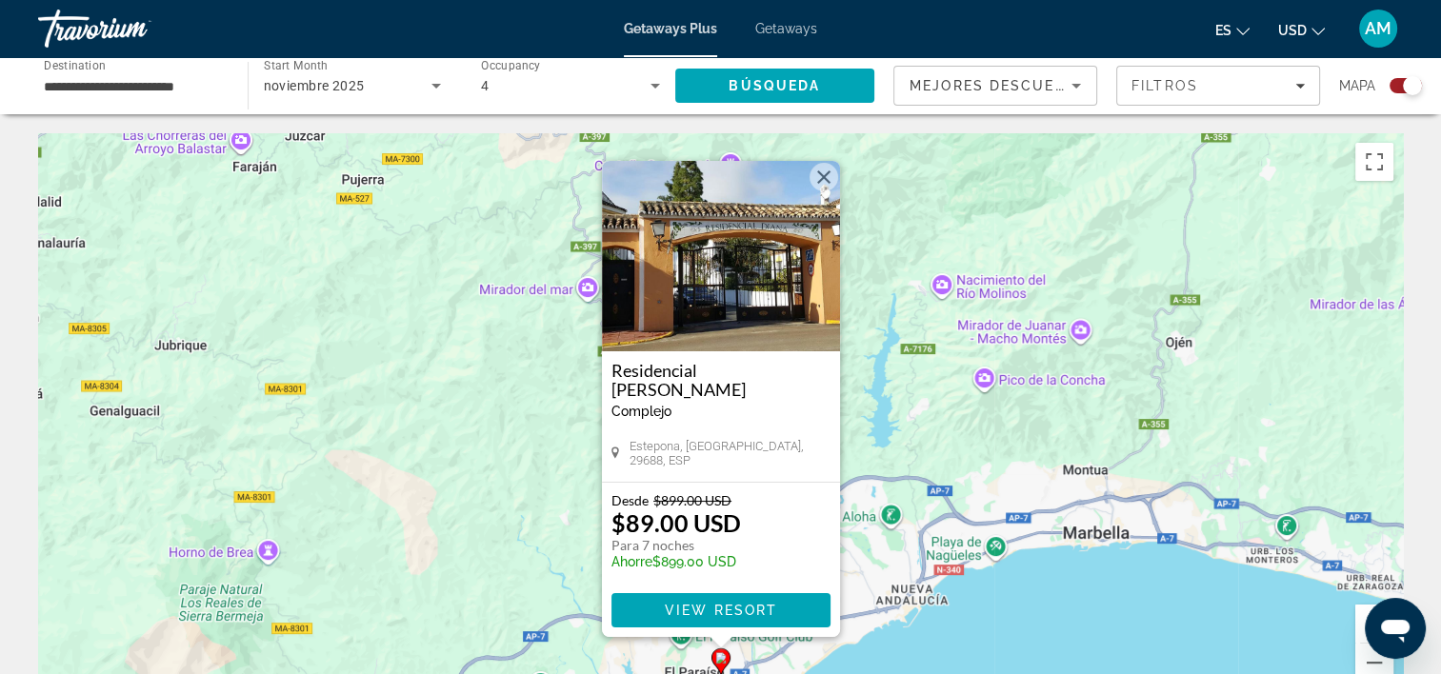
click at [830, 187] on button "Cerrar" at bounding box center [823, 177] width 29 height 29
